Goal: Information Seeking & Learning: Learn about a topic

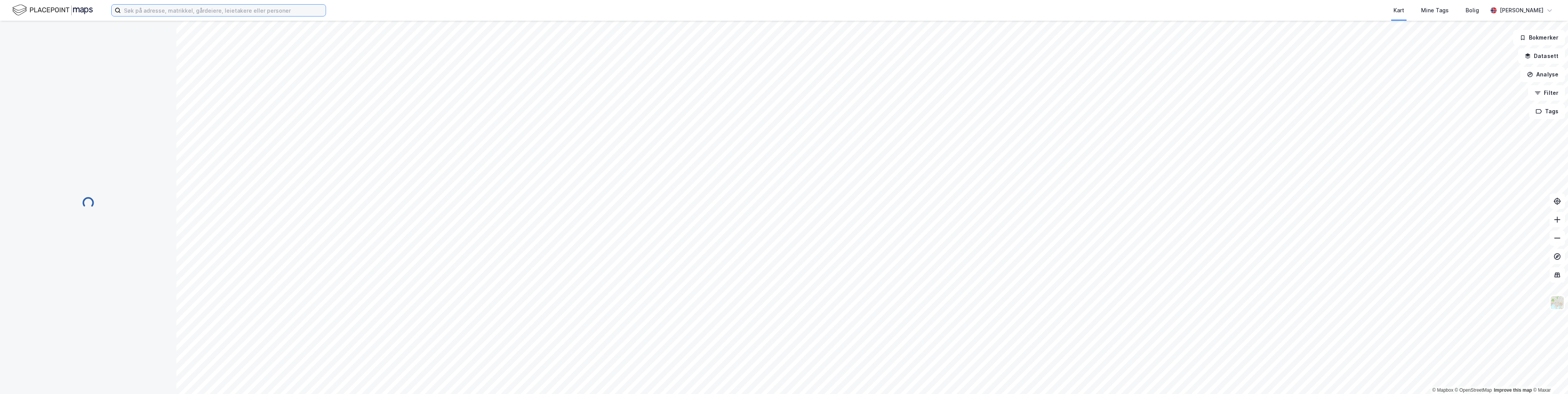
click at [215, 10] on input at bounding box center [223, 10] width 205 height 12
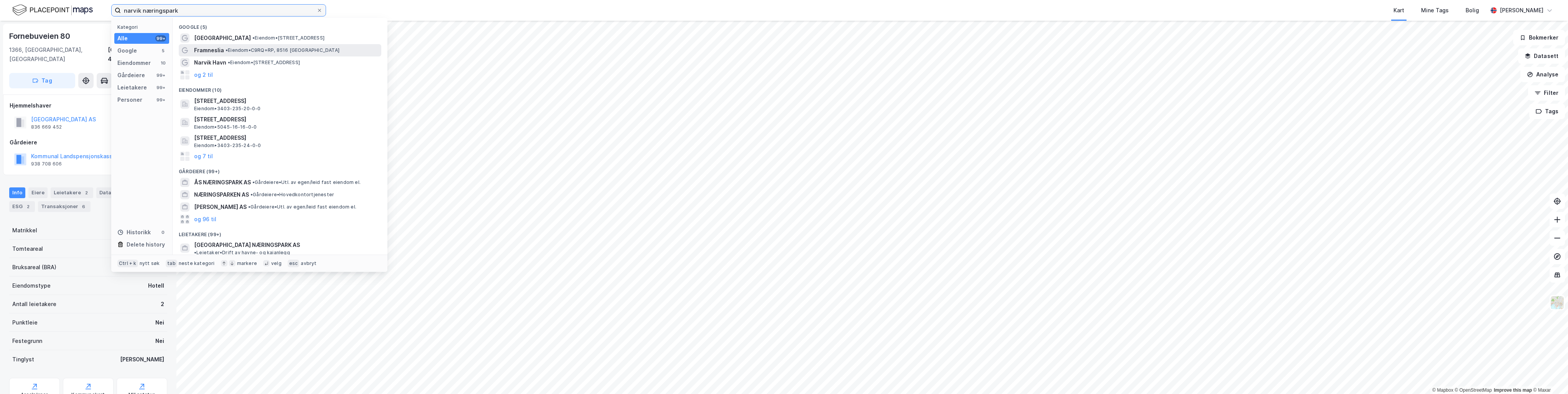
type input "narvik næringspark"
click at [230, 50] on span "• Eiendom • C9RQ+RP, 8516 [GEOGRAPHIC_DATA]" at bounding box center [282, 51] width 114 height 6
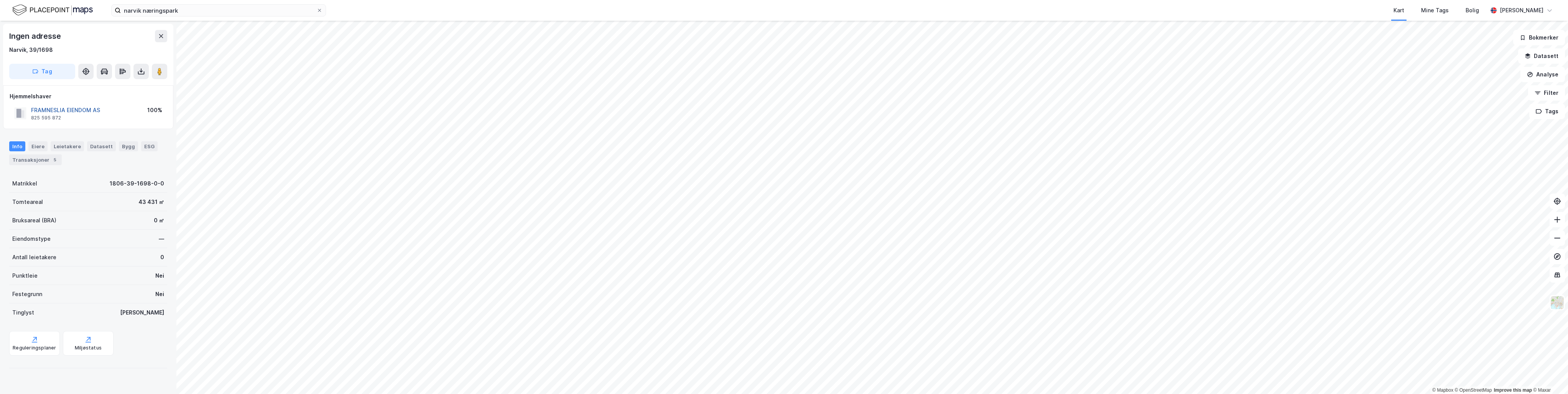
click at [0, 0] on button "FRAMNESLIA EIENDOM AS" at bounding box center [0, 0] width 0 height 0
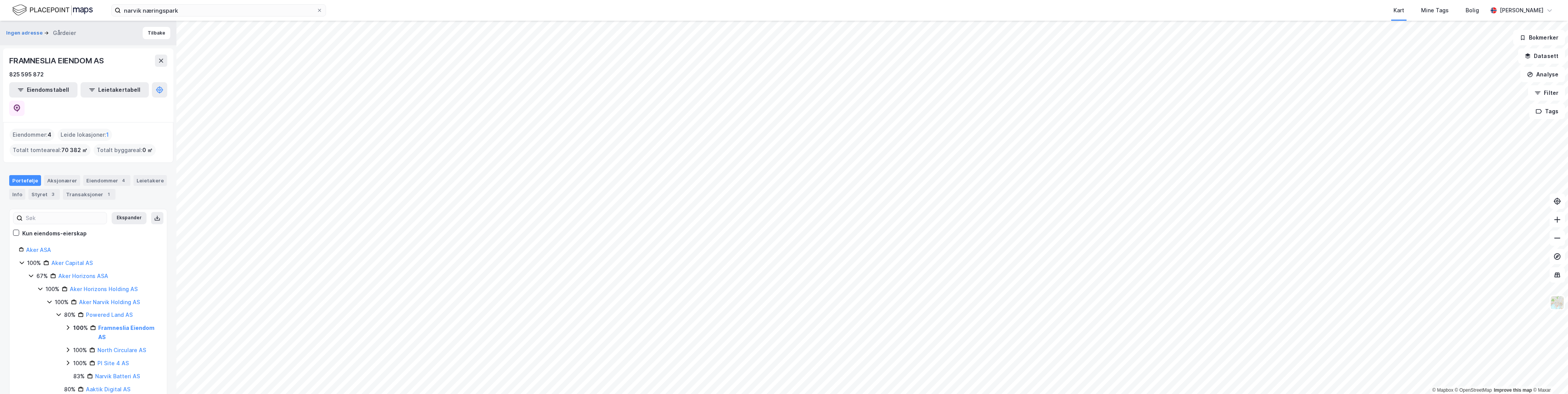
scroll to position [38, 0]
